Goal: Entertainment & Leisure: Consume media (video, audio)

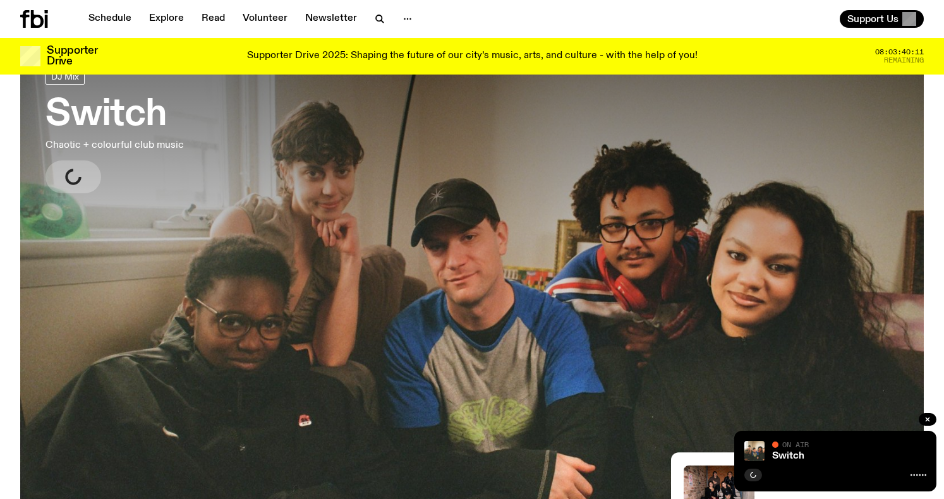
scroll to position [83, 0]
click at [78, 175] on icon "button" at bounding box center [75, 176] width 15 height 16
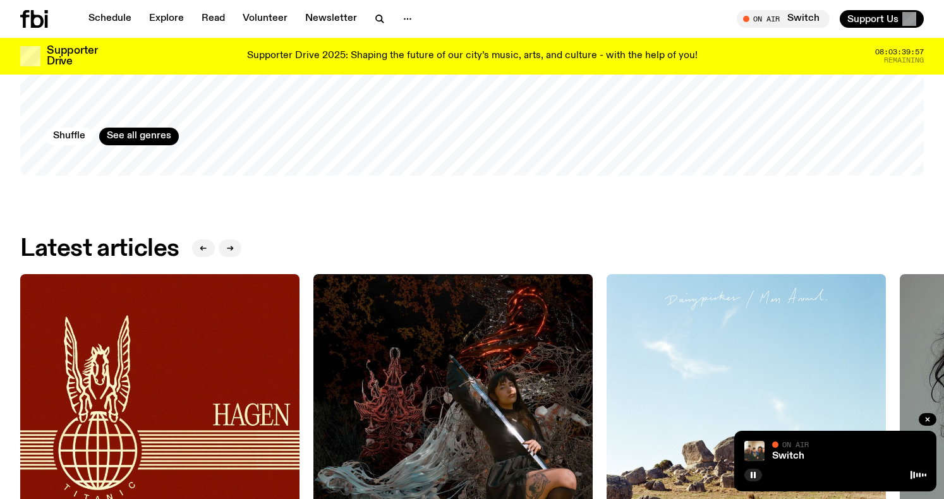
scroll to position [1550, 0]
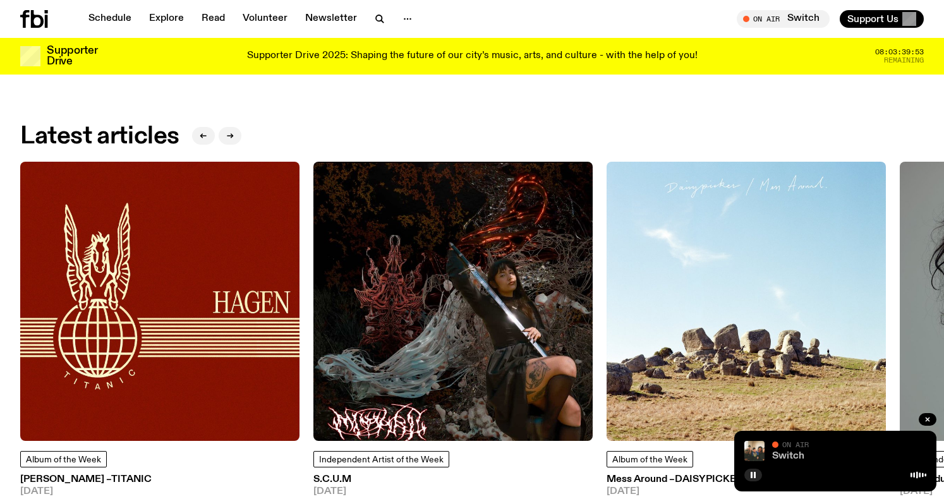
click at [790, 459] on link "Switch" at bounding box center [788, 456] width 32 height 10
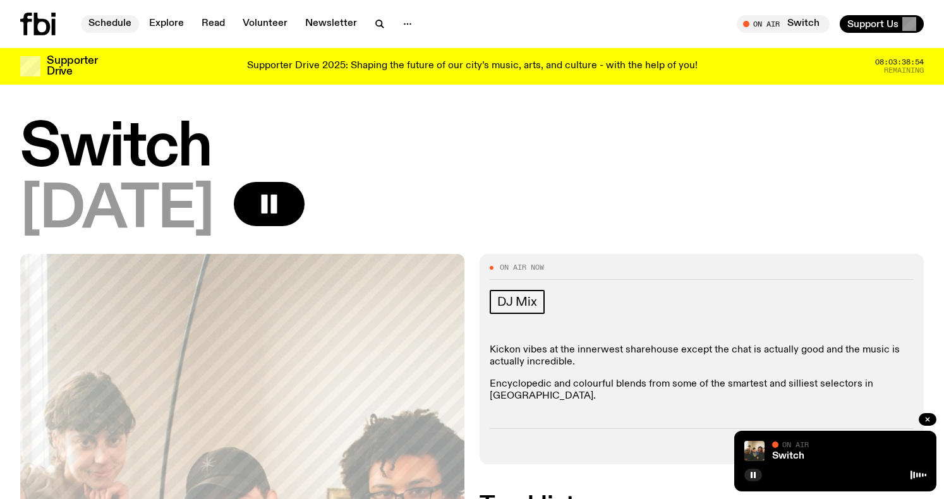
click at [121, 23] on link "Schedule" at bounding box center [110, 24] width 58 height 18
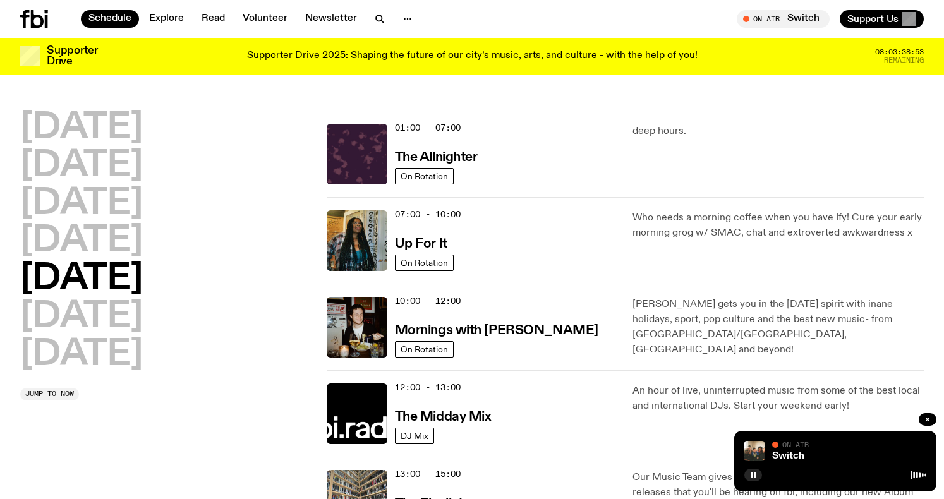
scroll to position [44, 0]
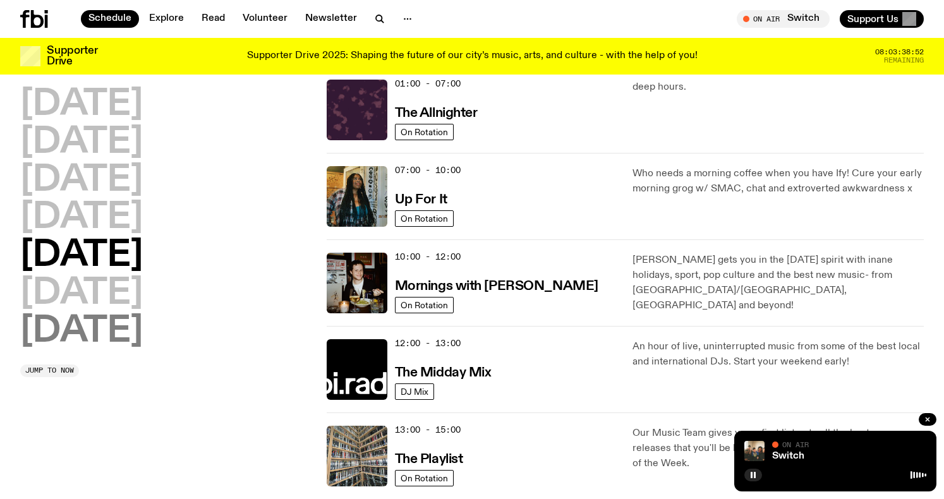
click at [133, 327] on h2 "[DATE]" at bounding box center [81, 331] width 123 height 35
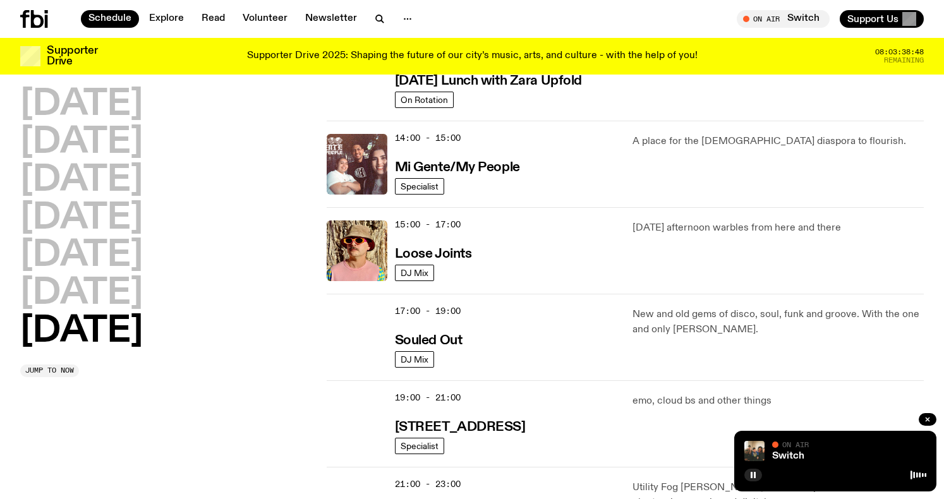
scroll to position [612, 0]
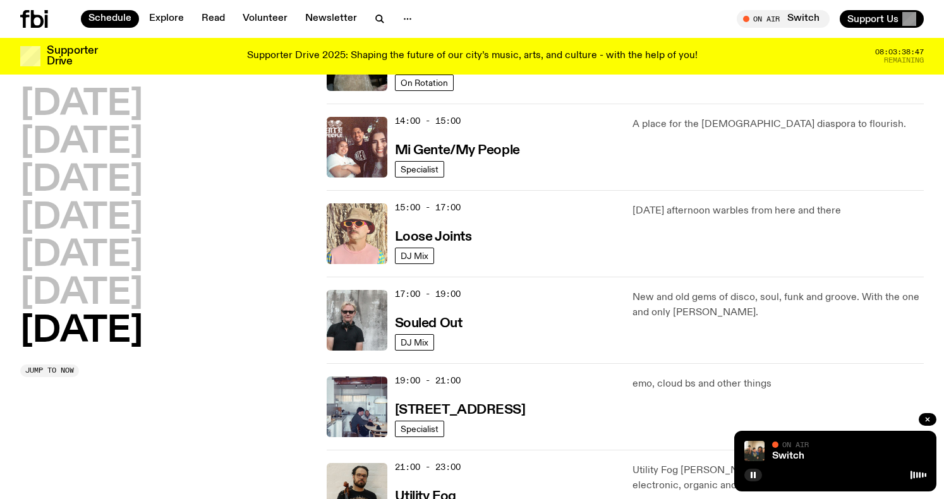
click at [358, 238] on img at bounding box center [357, 234] width 61 height 61
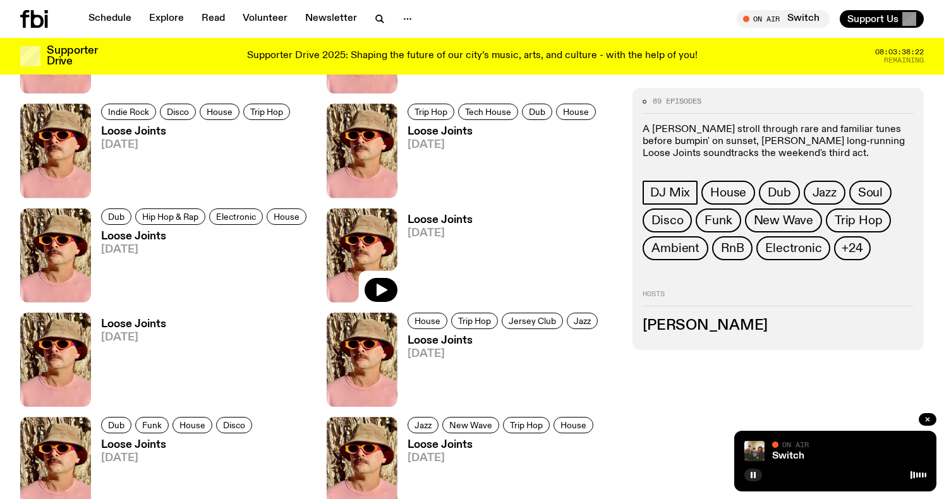
scroll to position [1278, 0]
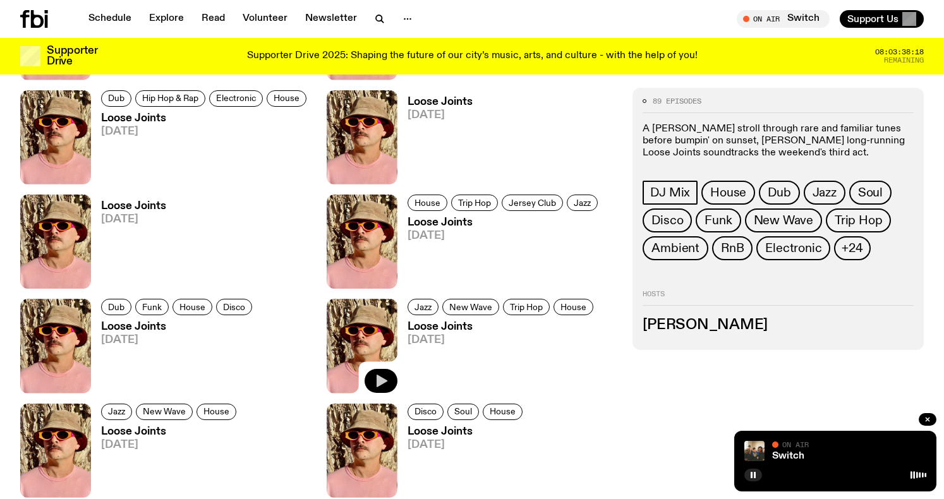
click at [386, 377] on icon "button" at bounding box center [381, 381] width 15 height 15
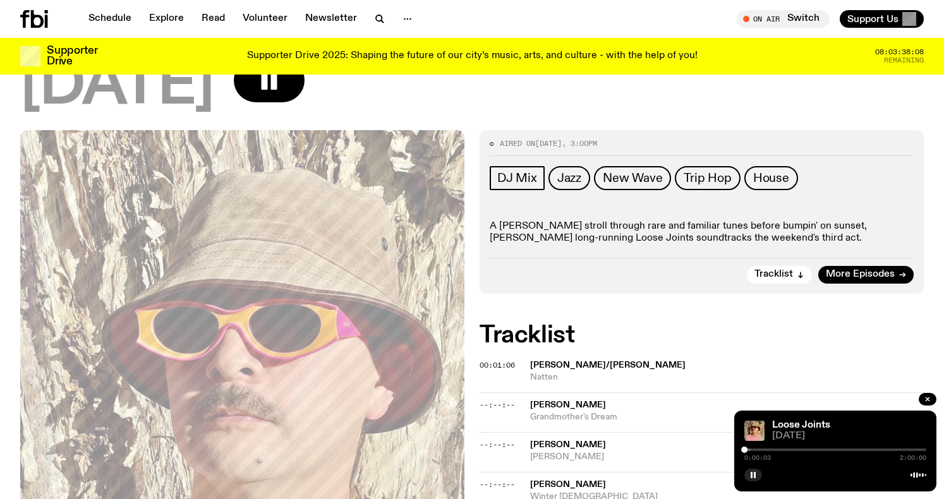
scroll to position [39, 0]
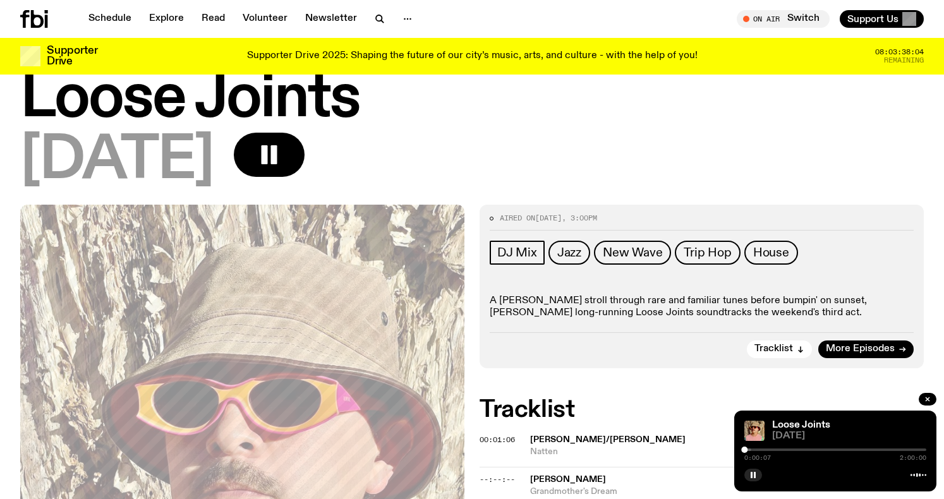
click at [748, 449] on div at bounding box center [660, 450] width 182 height 3
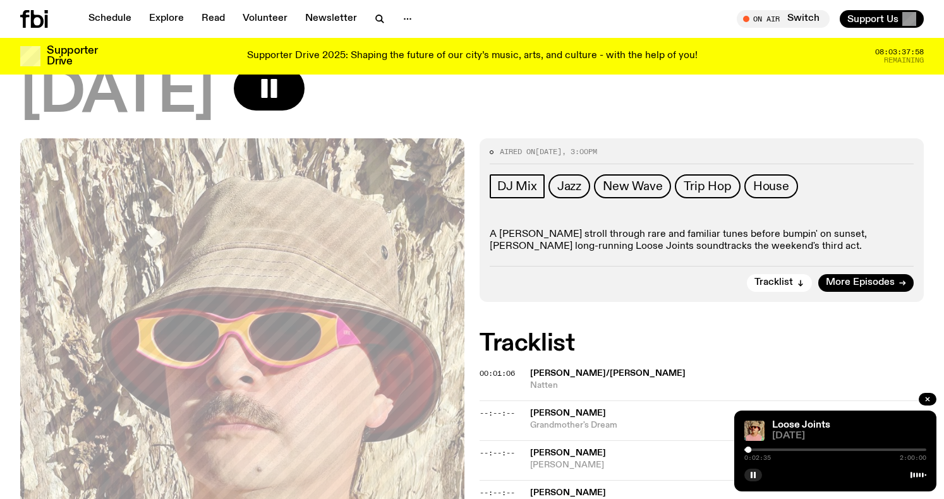
scroll to position [143, 0]
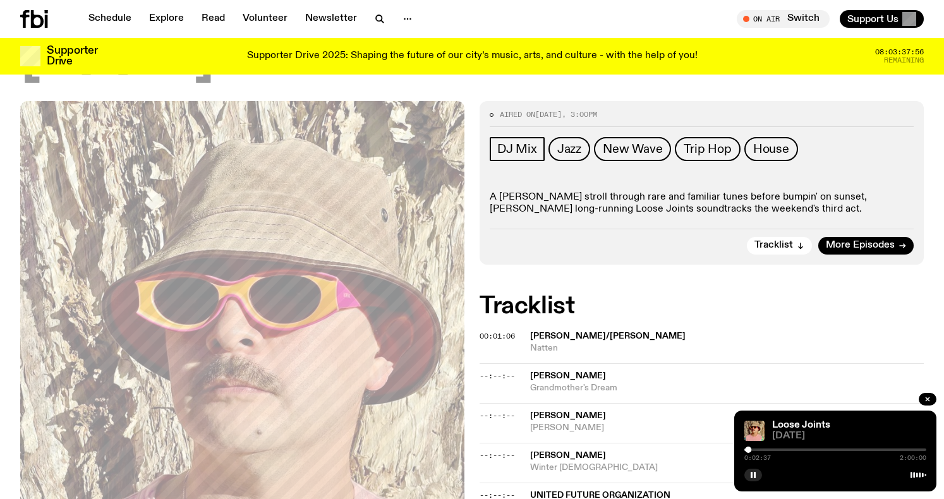
click at [751, 451] on div at bounding box center [748, 450] width 6 height 6
click at [753, 450] on div at bounding box center [751, 450] width 6 height 6
click at [756, 450] on div at bounding box center [753, 450] width 6 height 6
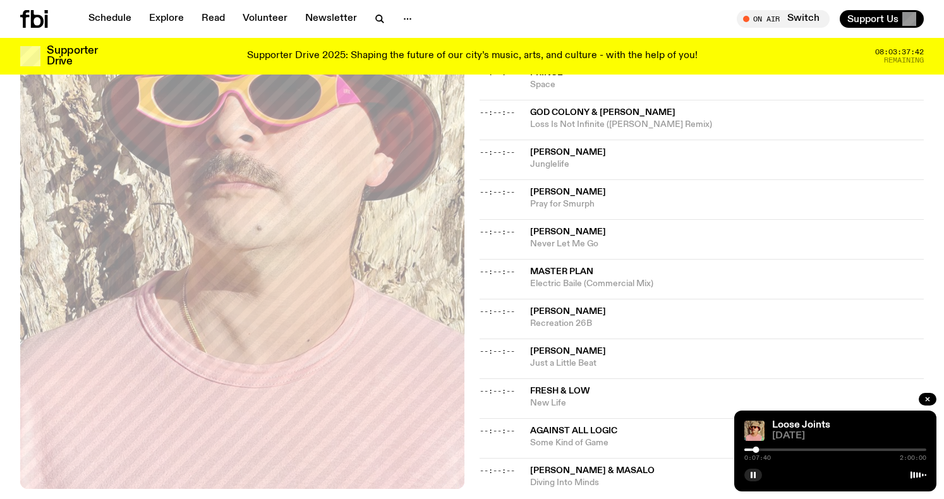
scroll to position [903, 0]
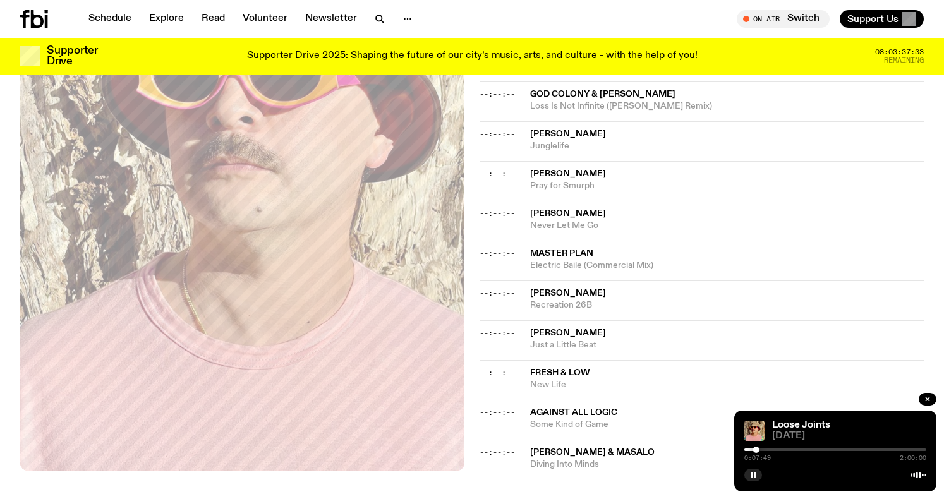
click at [759, 449] on div at bounding box center [756, 450] width 6 height 6
click at [761, 450] on div at bounding box center [759, 450] width 6 height 6
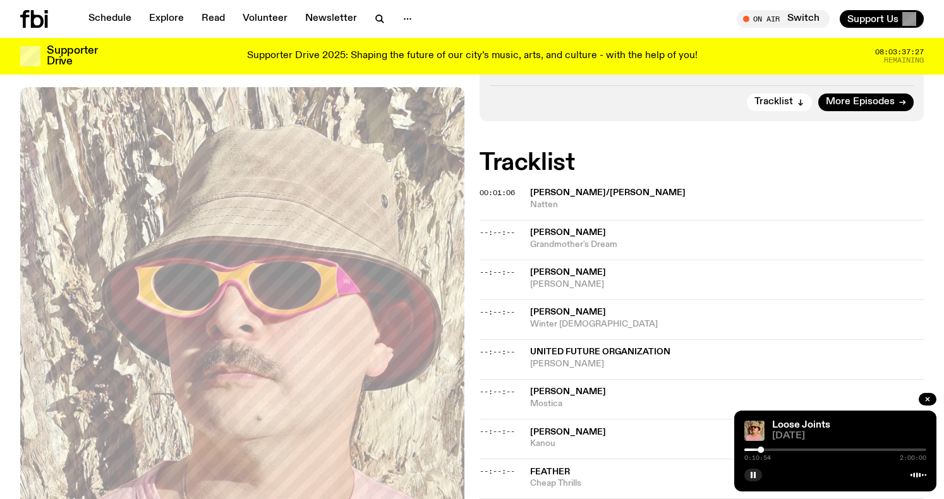
scroll to position [286, 0]
click at [763, 451] on div at bounding box center [761, 450] width 6 height 6
click at [766, 449] on div at bounding box center [836, 450] width 182 height 3
click at [769, 449] on div at bounding box center [836, 450] width 182 height 3
click at [772, 450] on div at bounding box center [772, 450] width 6 height 6
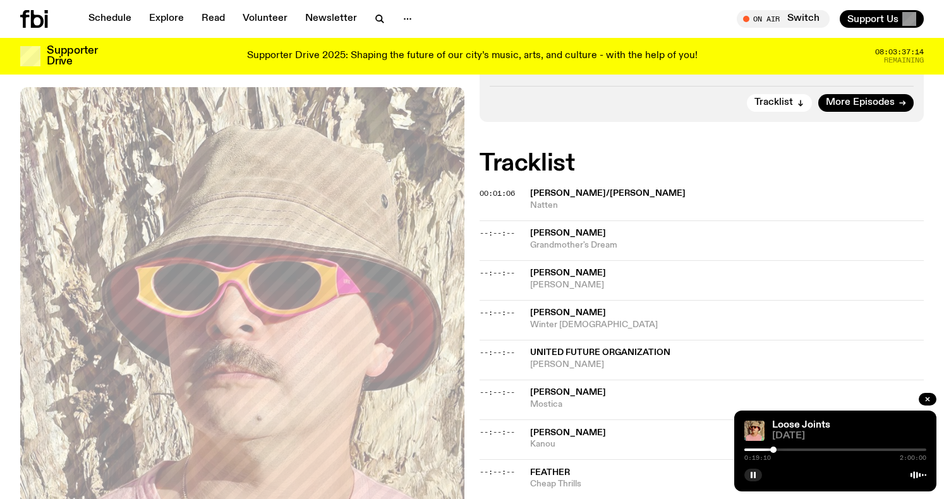
click at [774, 450] on div at bounding box center [773, 450] width 6 height 6
click at [779, 450] on div at bounding box center [836, 450] width 182 height 3
click at [783, 449] on div at bounding box center [836, 450] width 182 height 3
click at [787, 449] on div at bounding box center [836, 450] width 182 height 3
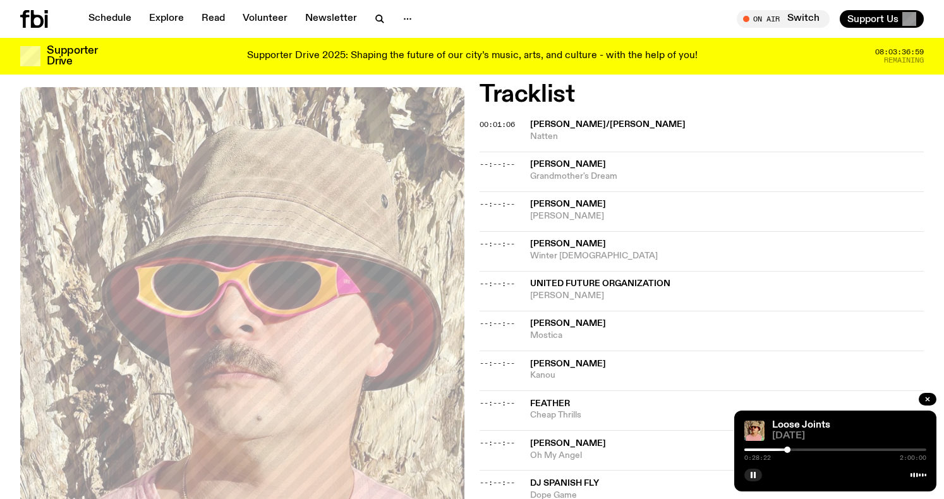
scroll to position [356, 0]
click at [790, 451] on div at bounding box center [787, 450] width 6 height 6
click at [793, 450] on div at bounding box center [792, 450] width 6 height 6
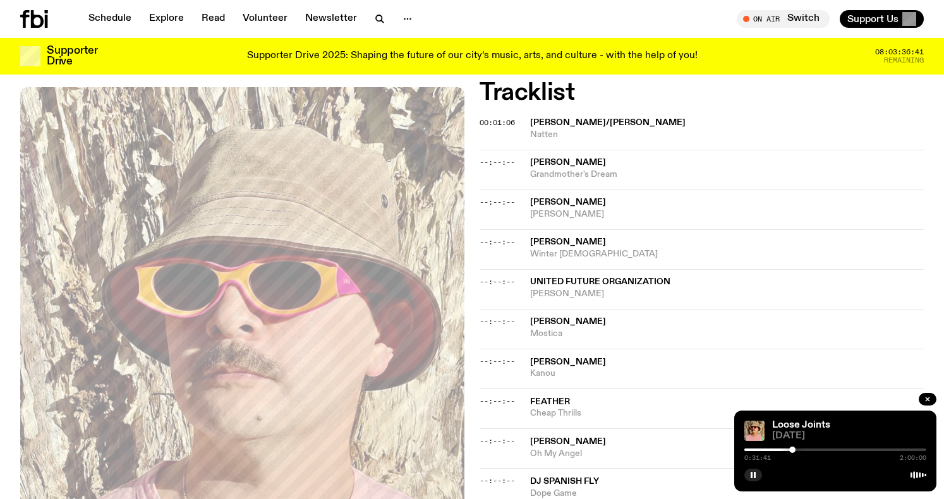
click at [797, 450] on div at bounding box center [836, 450] width 182 height 3
click at [801, 449] on div at bounding box center [836, 450] width 182 height 3
click at [806, 451] on div at bounding box center [836, 450] width 182 height 3
click at [812, 449] on div at bounding box center [836, 450] width 182 height 3
click at [818, 449] on div at bounding box center [836, 450] width 182 height 3
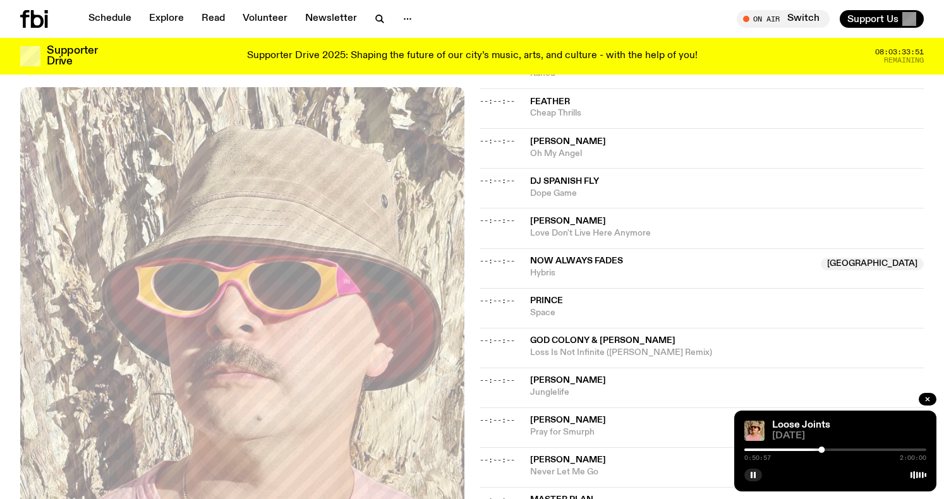
scroll to position [643, 0]
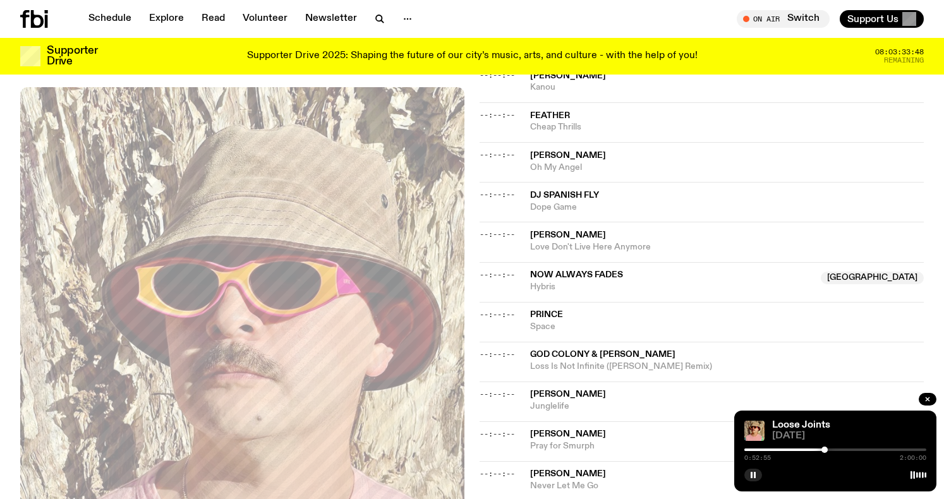
click at [825, 449] on div at bounding box center [825, 450] width 6 height 6
click at [828, 449] on div at bounding box center [836, 450] width 182 height 3
click at [832, 449] on div at bounding box center [836, 450] width 182 height 3
click at [837, 449] on div at bounding box center [836, 450] width 182 height 3
click at [843, 449] on div at bounding box center [836, 450] width 182 height 3
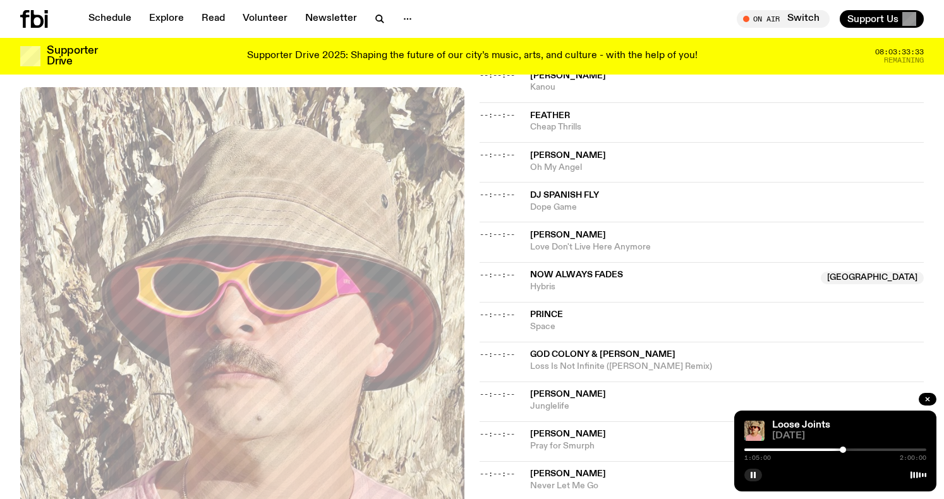
click at [847, 449] on div at bounding box center [836, 450] width 182 height 3
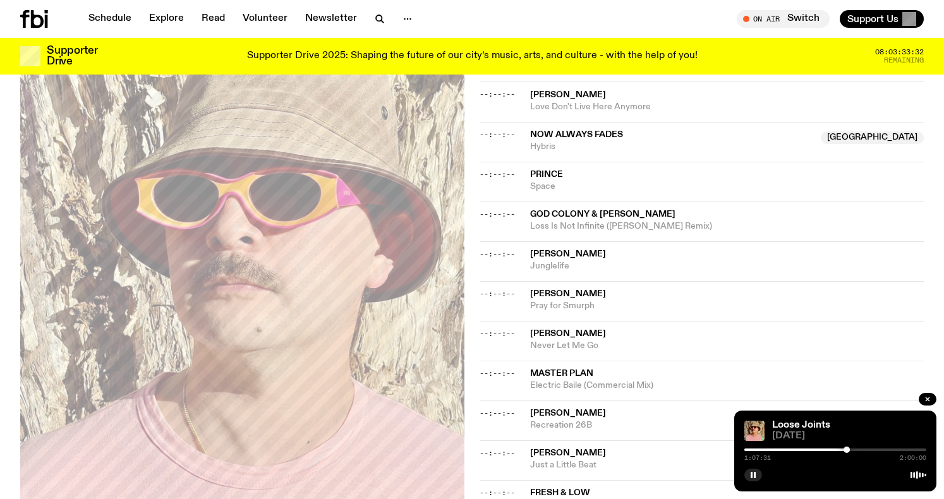
scroll to position [831, 0]
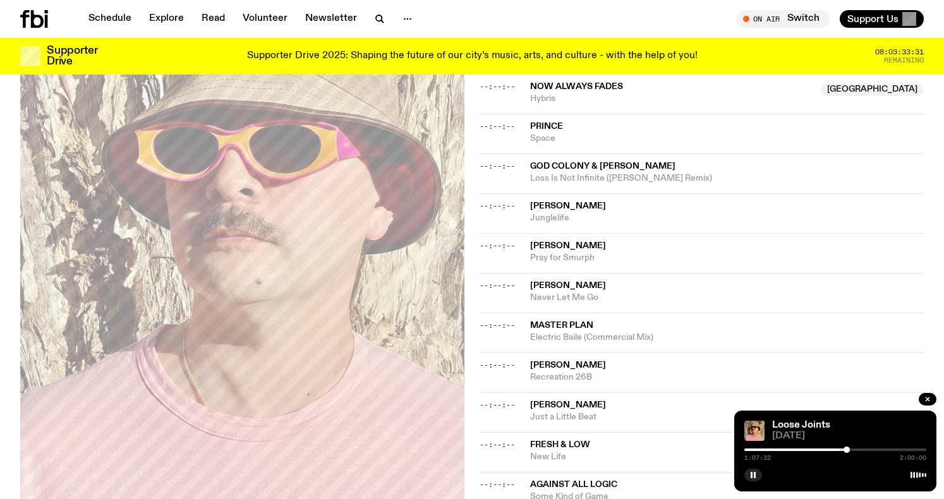
click at [851, 451] on div at bounding box center [836, 450] width 182 height 3
click at [855, 449] on div at bounding box center [836, 450] width 182 height 3
click at [859, 449] on div at bounding box center [836, 450] width 182 height 3
click at [862, 449] on div at bounding box center [836, 450] width 182 height 3
click at [865, 449] on div at bounding box center [836, 450] width 182 height 3
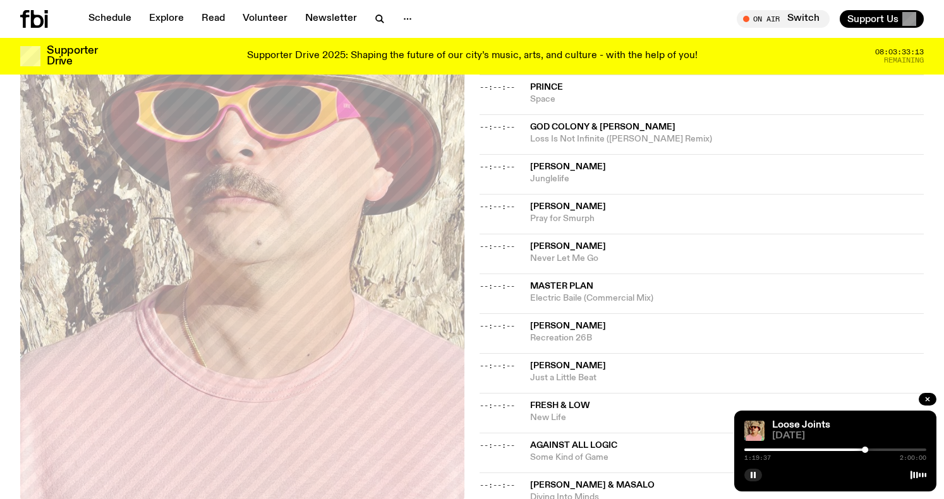
scroll to position [872, 0]
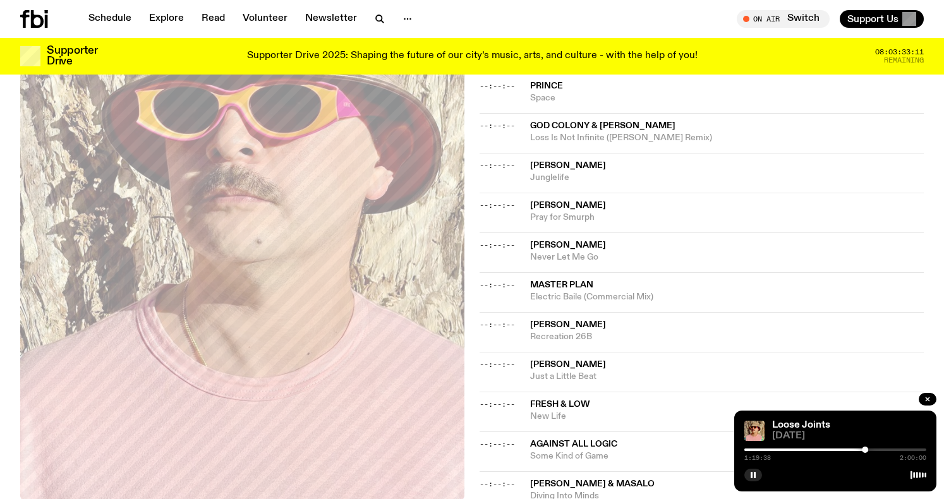
click at [870, 450] on div at bounding box center [836, 450] width 182 height 3
click at [875, 451] on div at bounding box center [836, 450] width 182 height 3
click at [751, 478] on rect "button" at bounding box center [752, 475] width 2 height 6
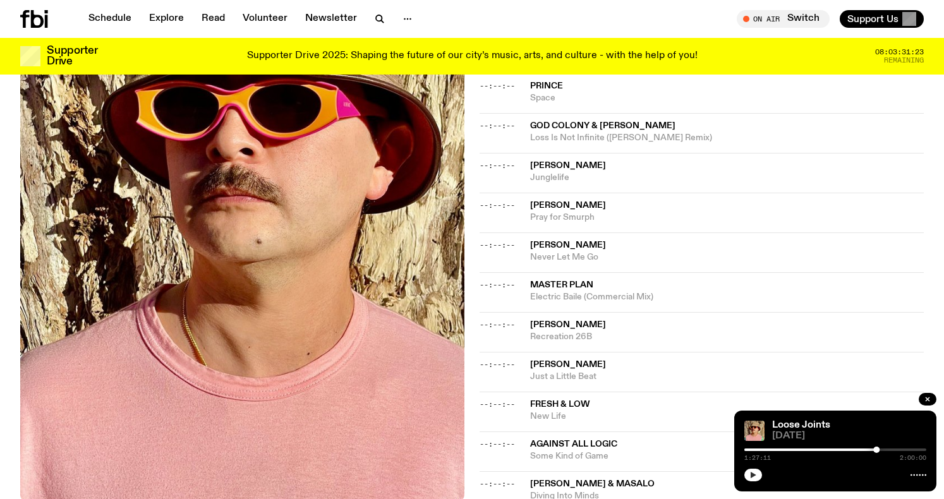
click at [757, 485] on div "Loose Joints [DATE] 1:27:11 2:00:00" at bounding box center [835, 451] width 202 height 81
click at [754, 477] on icon "button" at bounding box center [754, 475] width 8 height 8
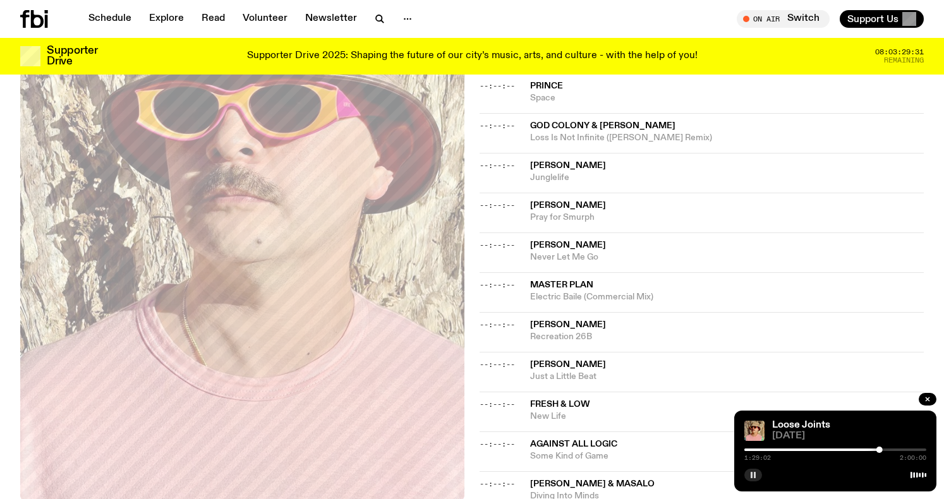
click at [881, 450] on div at bounding box center [880, 450] width 6 height 6
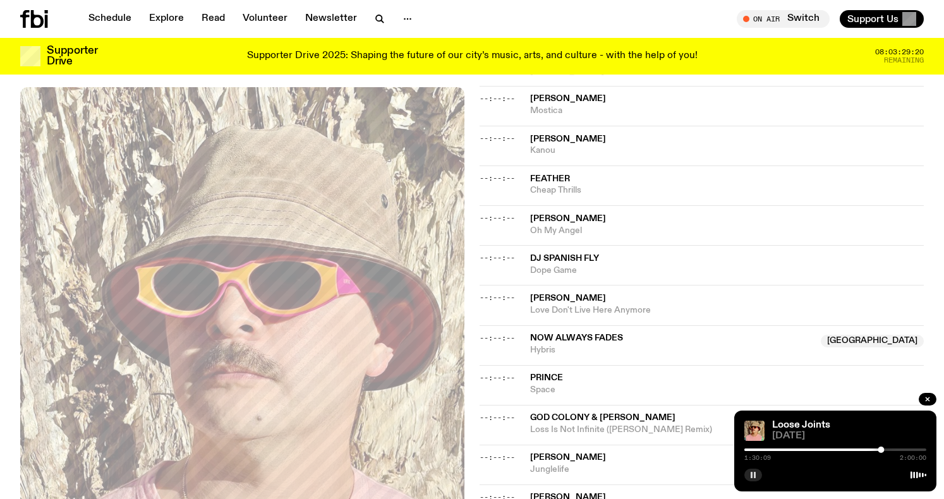
scroll to position [734, 0]
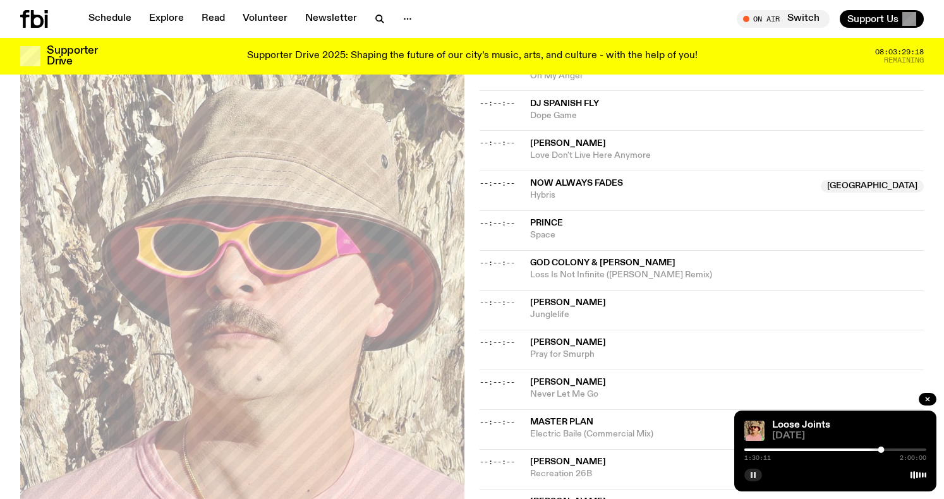
click at [885, 450] on div at bounding box center [836, 450] width 182 height 3
click at [882, 450] on div at bounding box center [885, 450] width 6 height 6
click at [883, 449] on div at bounding box center [882, 450] width 6 height 6
click at [884, 449] on div at bounding box center [884, 450] width 6 height 6
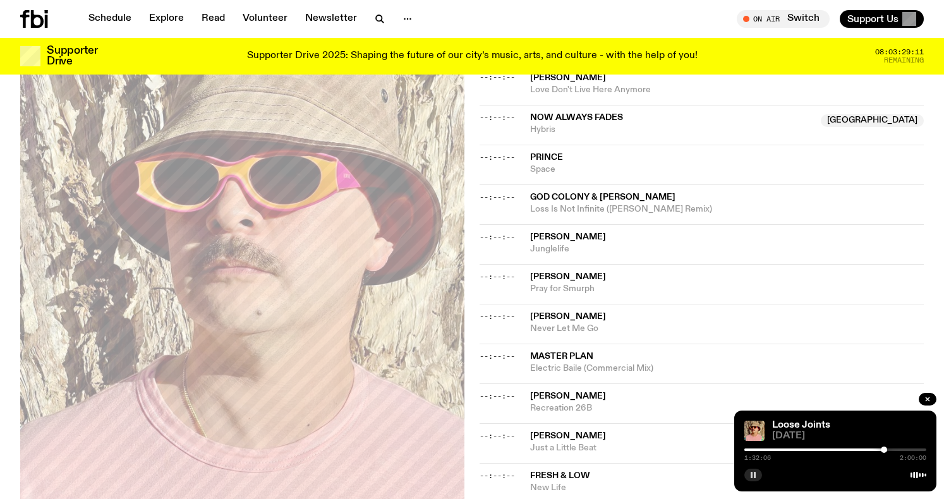
scroll to position [940, 0]
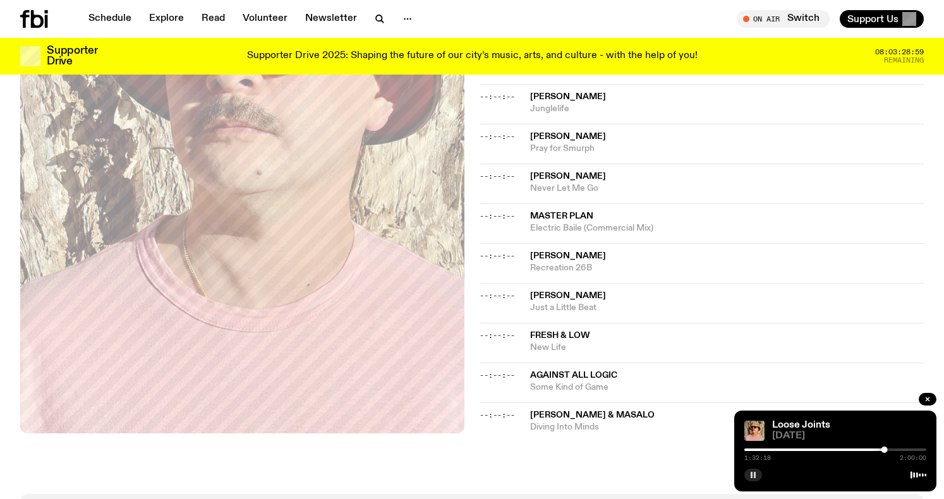
click at [886, 451] on div at bounding box center [885, 450] width 6 height 6
click at [888, 451] on div at bounding box center [888, 450] width 6 height 6
click at [889, 451] on div at bounding box center [889, 450] width 6 height 6
click at [892, 451] on div at bounding box center [892, 450] width 6 height 6
click at [894, 449] on div at bounding box center [894, 450] width 6 height 6
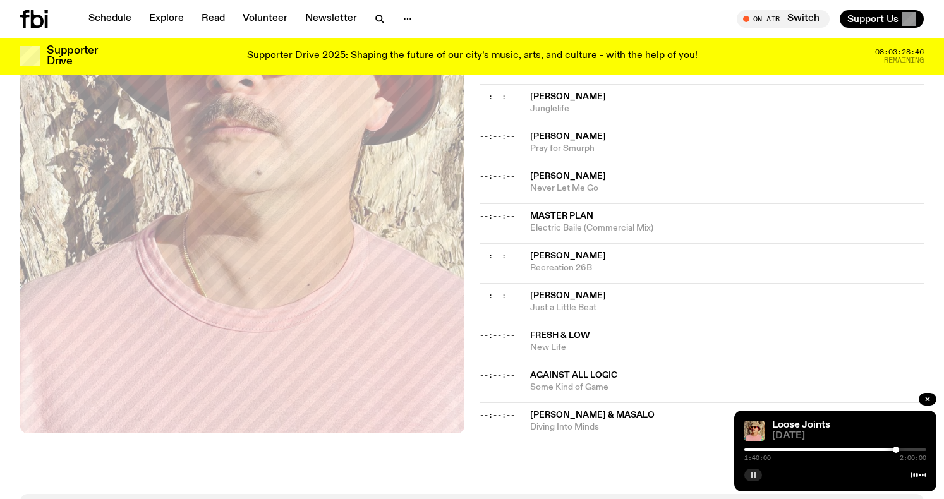
click at [896, 449] on div at bounding box center [896, 450] width 6 height 6
click at [899, 450] on div at bounding box center [899, 450] width 6 height 6
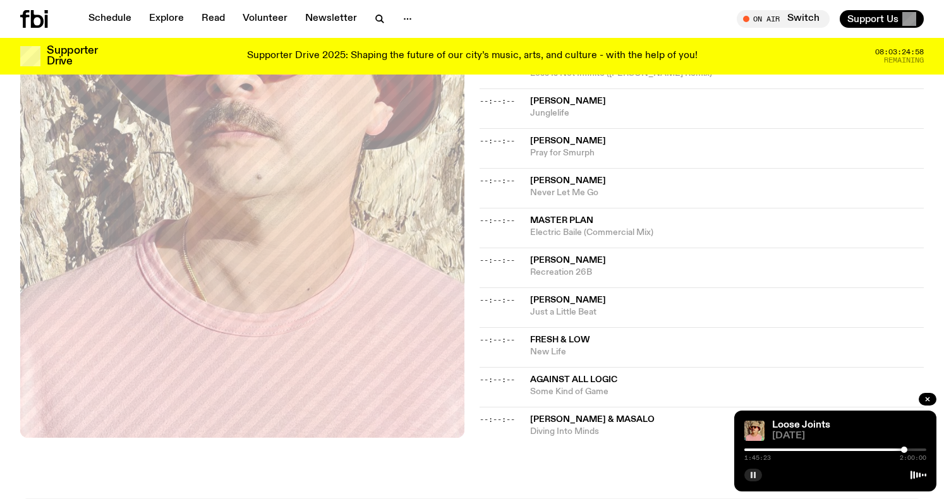
click at [906, 451] on div at bounding box center [904, 450] width 6 height 6
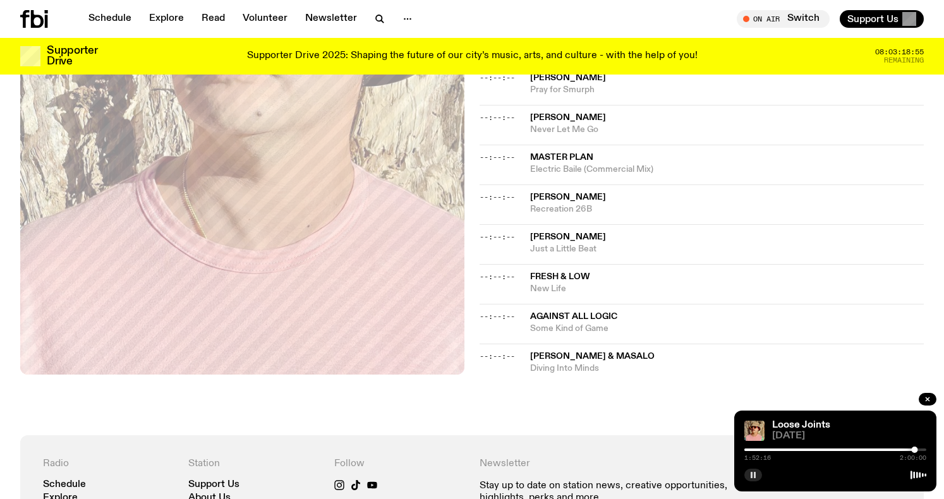
scroll to position [1004, 0]
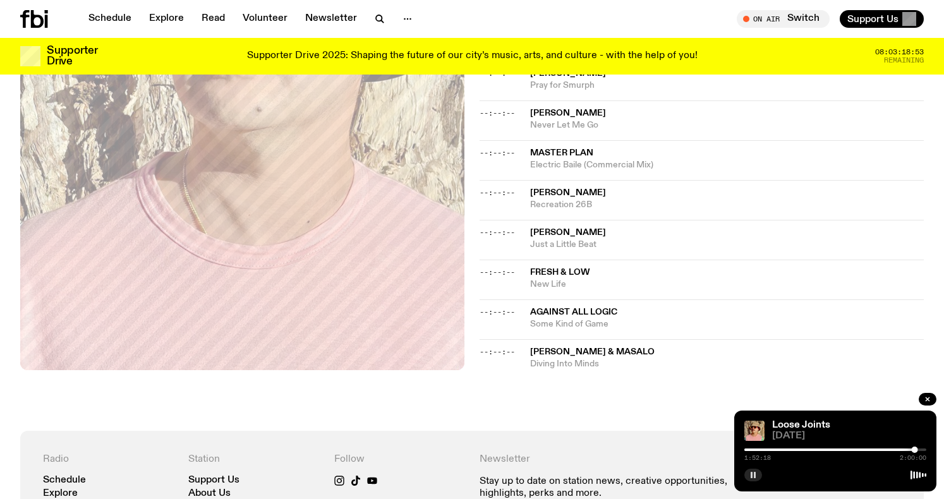
click at [916, 450] on div at bounding box center [915, 450] width 6 height 6
click at [920, 451] on div at bounding box center [836, 450] width 182 height 3
click at [922, 451] on div at bounding box center [922, 450] width 6 height 6
